Goal: Find specific page/section: Find specific page/section

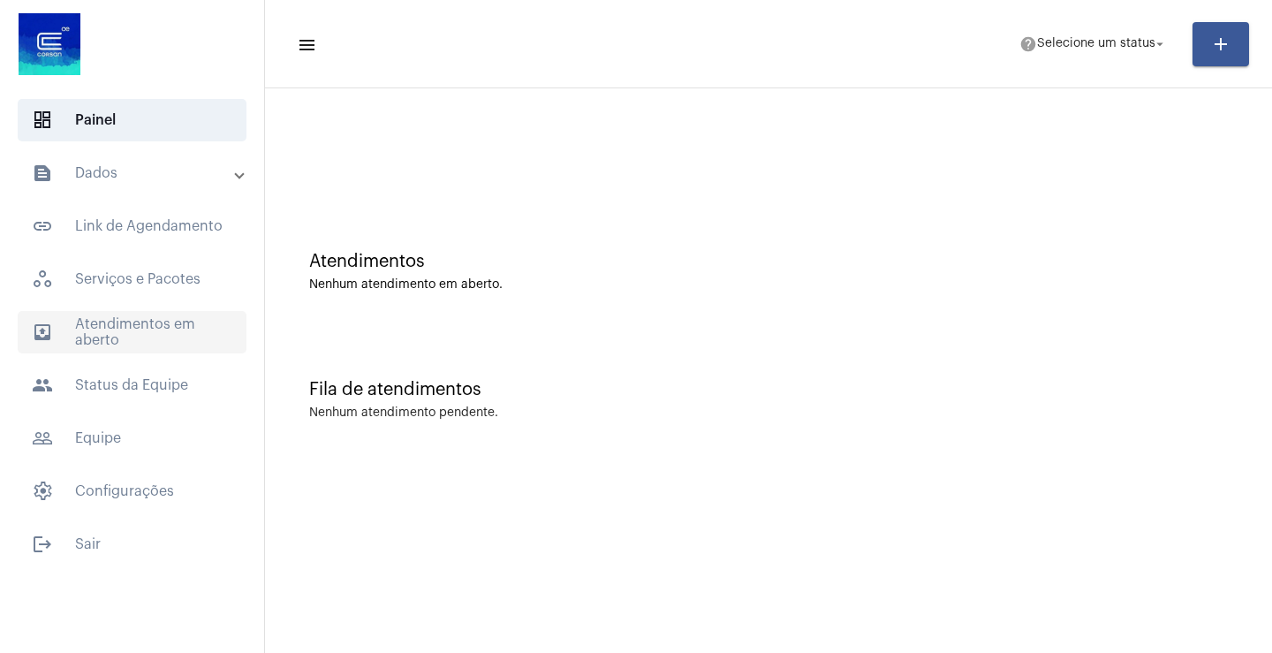
click at [140, 330] on span "outbox_outline Atendimentos em aberto" at bounding box center [132, 332] width 229 height 42
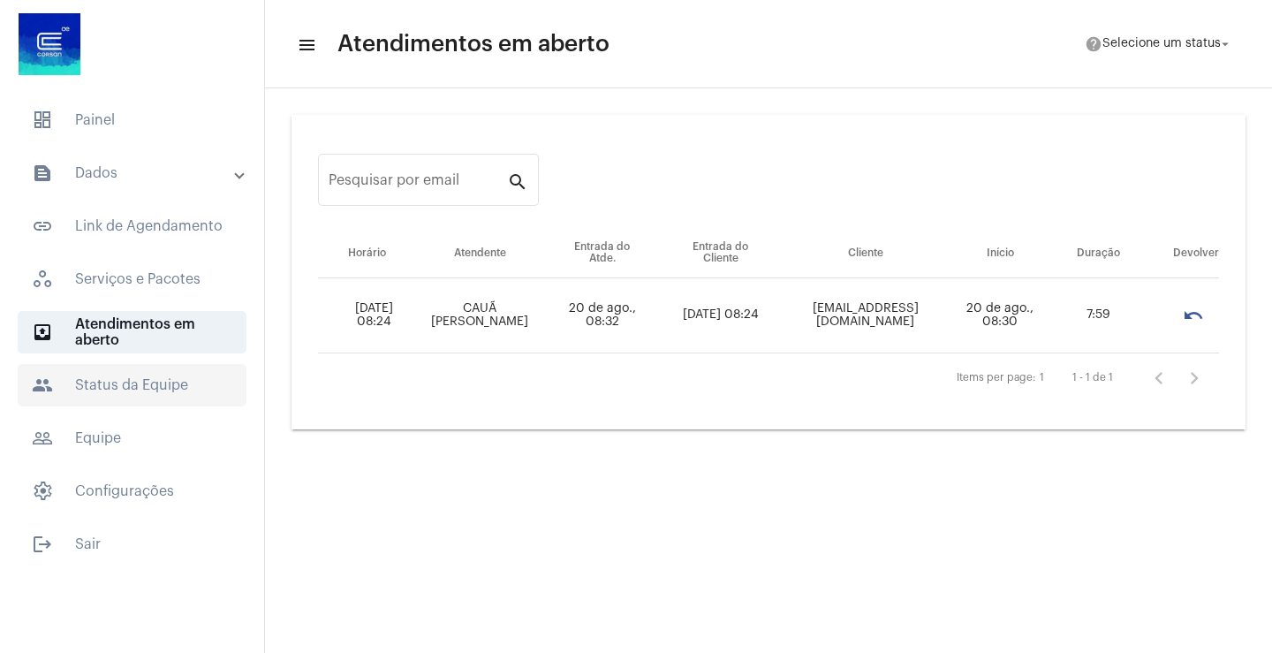
click at [123, 381] on span "people Status da Equipe" at bounding box center [132, 385] width 229 height 42
